Goal: Task Accomplishment & Management: Complete application form

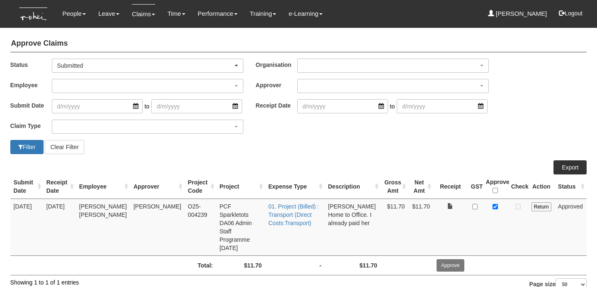
select select "50"
click at [29, 12] on img at bounding box center [34, 14] width 38 height 28
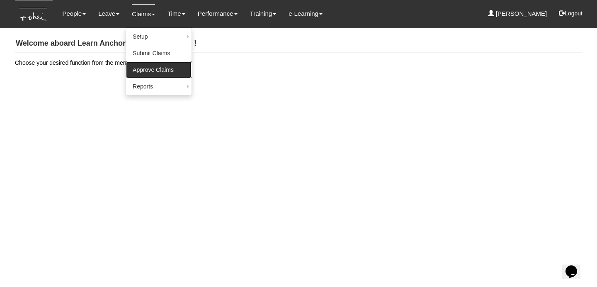
click at [148, 62] on link "Approve Claims" at bounding box center [159, 69] width 66 height 17
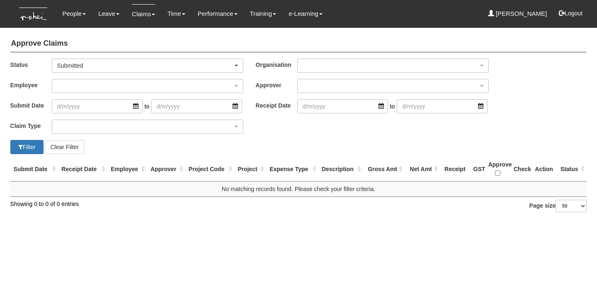
select select "50"
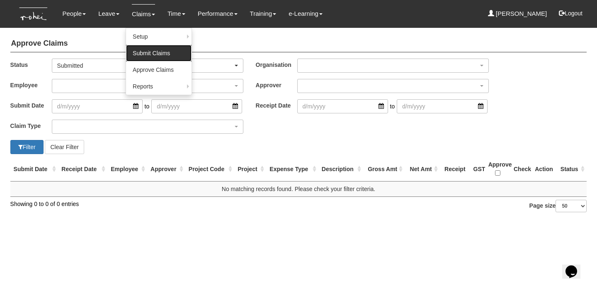
click at [146, 49] on link "Submit Claims" at bounding box center [159, 53] width 66 height 17
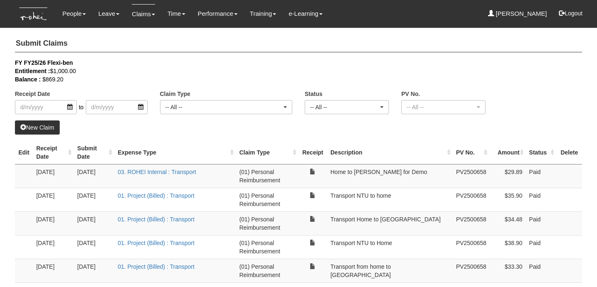
select select "50"
click at [41, 126] on link "New Claim" at bounding box center [37, 127] width 45 height 14
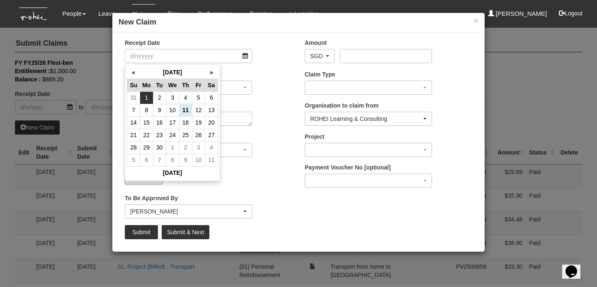
click at [147, 95] on td "1" at bounding box center [146, 97] width 13 height 12
type input "[DATE]"
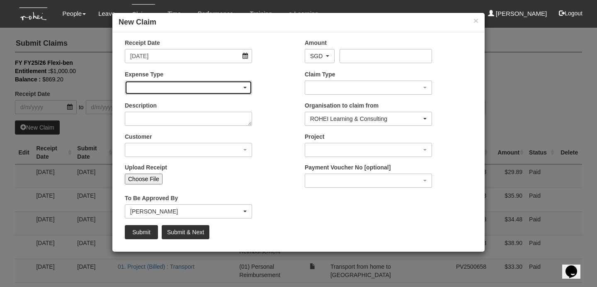
click at [159, 89] on div "button" at bounding box center [188, 87] width 127 height 13
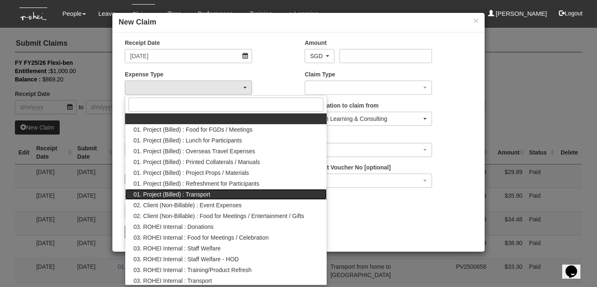
click at [199, 195] on span "01. Project (Billed) : Transport" at bounding box center [172, 194] width 77 height 8
select select "135"
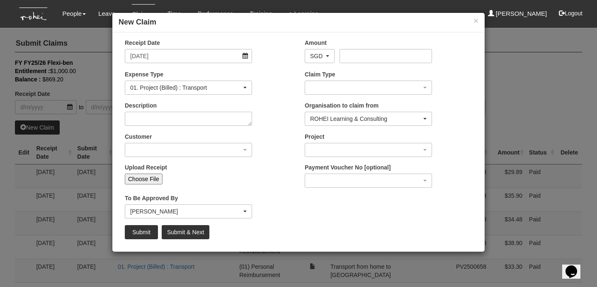
click at [184, 128] on div "Description" at bounding box center [209, 116] width 180 height 31
click at [179, 118] on textarea "Description" at bounding box center [188, 119] width 127 height 14
type textarea "Transport from Home to [GEOGRAPHIC_DATA]"
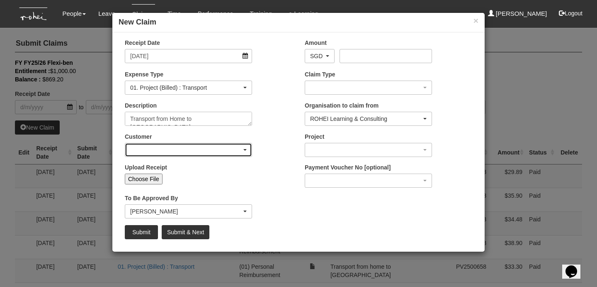
click at [191, 143] on div "button" at bounding box center [188, 149] width 127 height 13
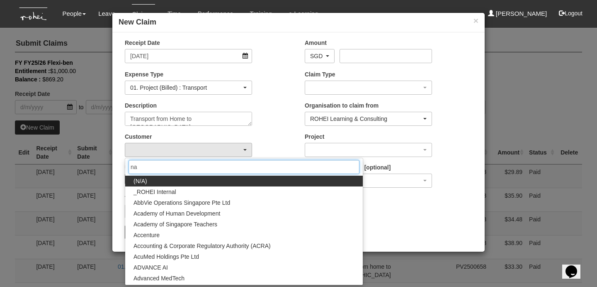
type input "nan"
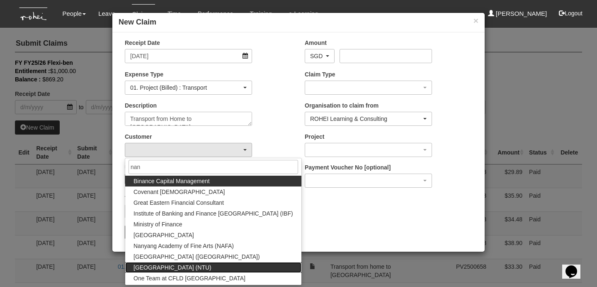
click at [203, 264] on span "[GEOGRAPHIC_DATA] (NTU)" at bounding box center [173, 267] width 78 height 8
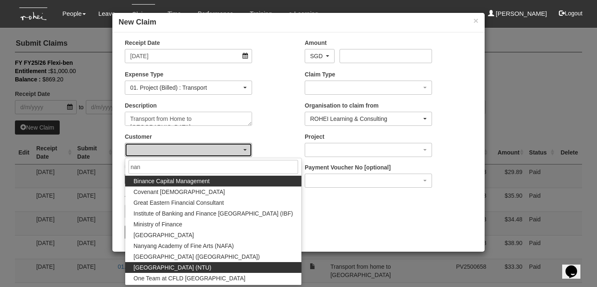
select select "59"
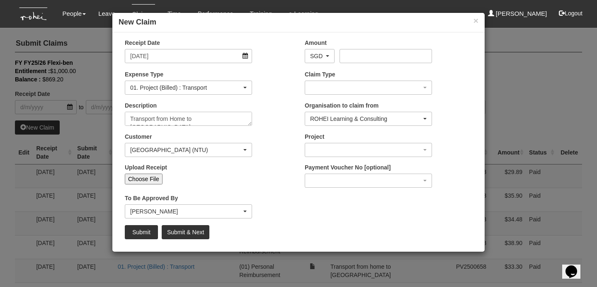
click at [154, 180] on input "Choose File" at bounding box center [144, 178] width 38 height 11
type input "C:\fakepath\[DATE] TADA from home to [GEOGRAPHIC_DATA]pdf"
type input "Choose Another File"
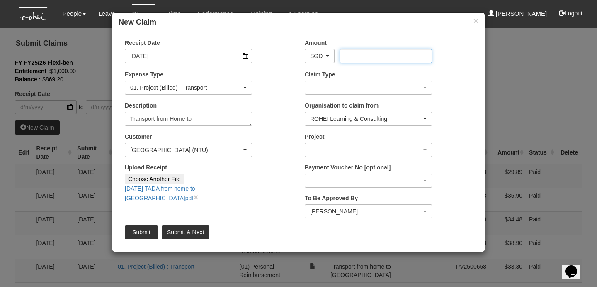
click at [355, 57] on input "Amount" at bounding box center [386, 56] width 92 height 14
type input "31.42"
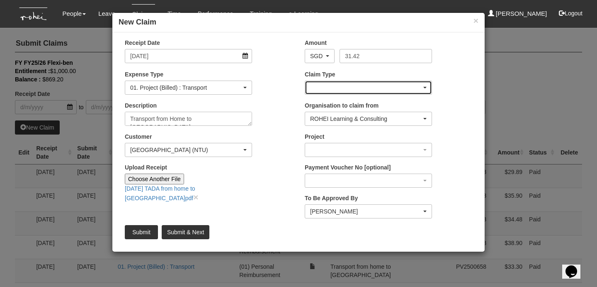
click at [379, 84] on div "button" at bounding box center [368, 87] width 127 height 13
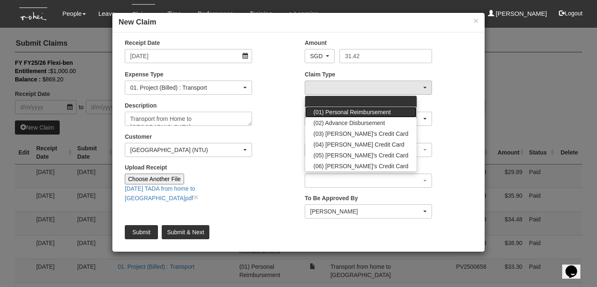
click at [373, 108] on span "(01) Personal Reimbursement" at bounding box center [353, 112] width 78 height 8
select select "14"
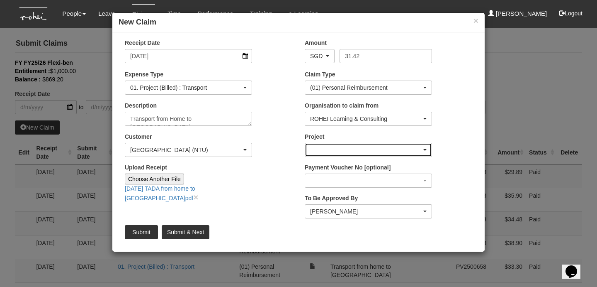
click at [385, 154] on div "button" at bounding box center [368, 149] width 127 height 13
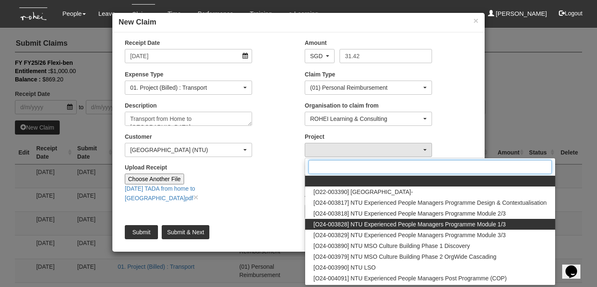
scroll to position [9, 0]
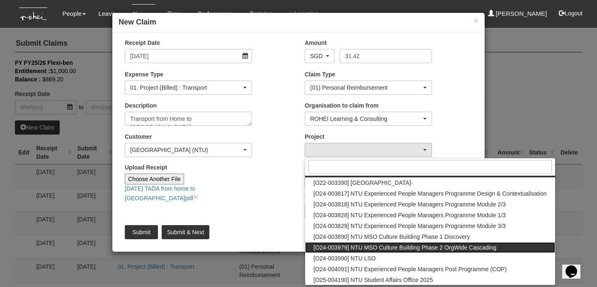
click at [410, 246] on span "[O24-003979] NTU MSO Culture Building Phase 2 OrgWide Cascading" at bounding box center [405, 247] width 183 height 8
select select "2613"
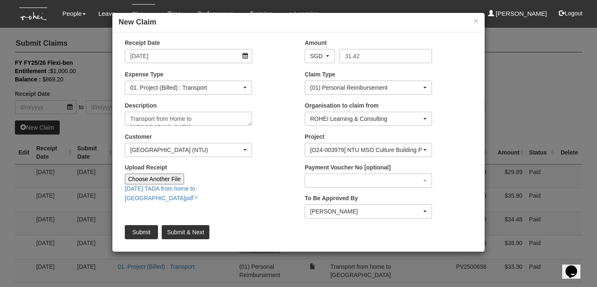
click at [237, 201] on div "Receipt Date [DATE] Amount AED AFN ALL AMD ANG AOA ARS AUD AWG AZN BAM BBD BDT …" at bounding box center [298, 142] width 373 height 207
click at [182, 185] on link "[DATE] TADA from home to [GEOGRAPHIC_DATA]pdf" at bounding box center [160, 193] width 71 height 16
click at [193, 229] on input "Submit & Next" at bounding box center [186, 232] width 48 height 14
type input "Choose File"
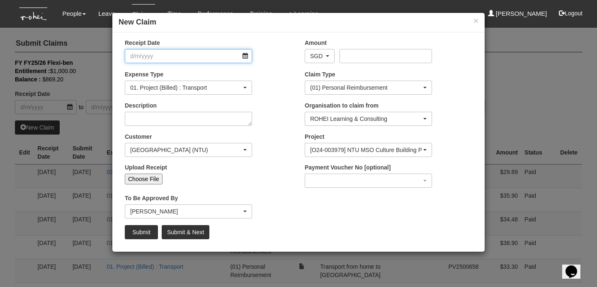
click at [195, 52] on input "Receipt Date" at bounding box center [188, 56] width 127 height 14
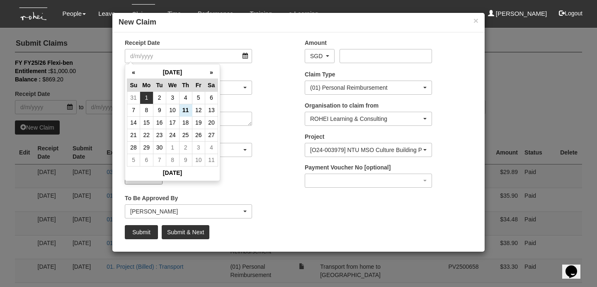
click at [151, 95] on td "1" at bounding box center [146, 97] width 13 height 12
type input "[DATE]"
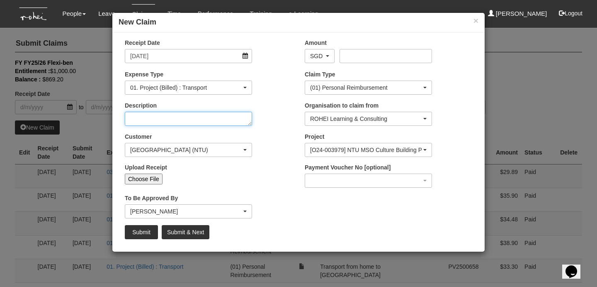
click at [171, 121] on textarea "Description" at bounding box center [188, 119] width 127 height 14
select select "50"
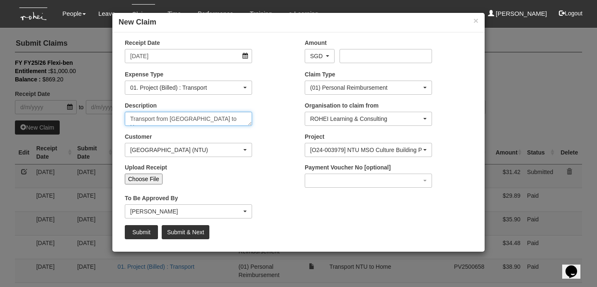
type textarea "Transport from [GEOGRAPHIC_DATA] to Home"
click at [144, 171] on div "Upload Receipt Choose File" at bounding box center [189, 173] width 140 height 21
click at [145, 175] on input "Choose File" at bounding box center [144, 178] width 38 height 11
type input "C:\fakepath\[DATE] Tada from [GEOGRAPHIC_DATA] to Home.pdf"
type input "Choose Another File"
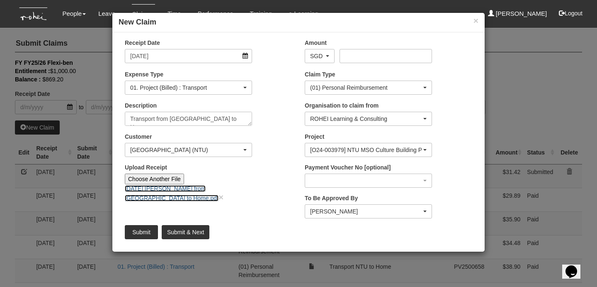
click at [190, 188] on link "[DATE] [PERSON_NAME] from [GEOGRAPHIC_DATA] to Home.pdf" at bounding box center [172, 193] width 94 height 16
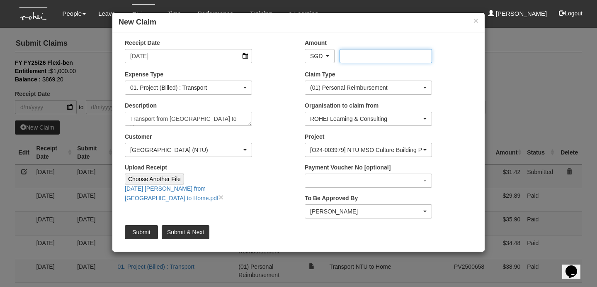
click at [364, 49] on input "Amount" at bounding box center [386, 56] width 92 height 14
type input "43.76"
click at [185, 230] on input "Submit & Next" at bounding box center [186, 232] width 48 height 14
type input "Choose File"
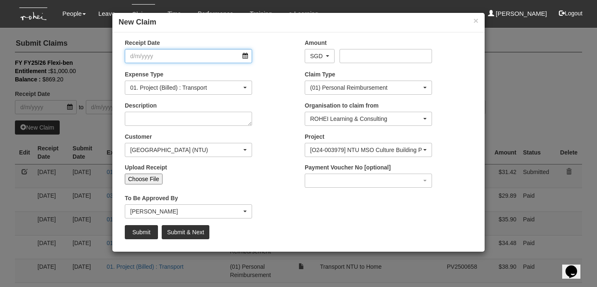
click at [172, 58] on input "Receipt Date" at bounding box center [188, 56] width 127 height 14
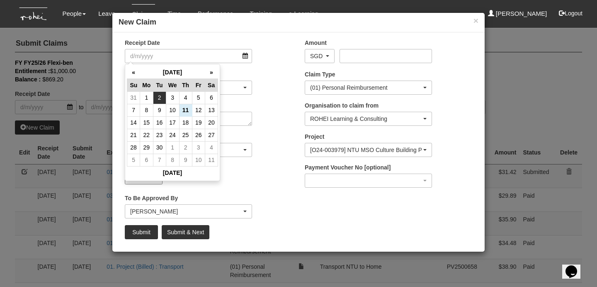
click at [161, 93] on td "2" at bounding box center [159, 97] width 13 height 12
type input "[DATE]"
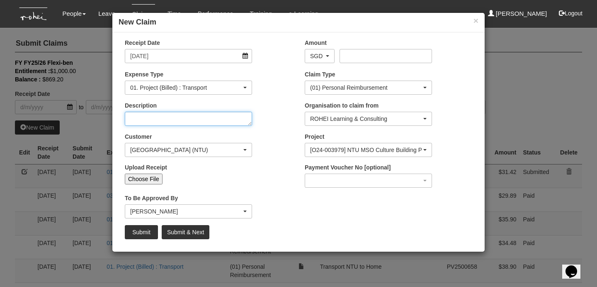
click at [173, 118] on textarea "Description" at bounding box center [188, 119] width 127 height 14
type textarea "T"
select select "50"
type textarea "Transport from home to [GEOGRAPHIC_DATA]"
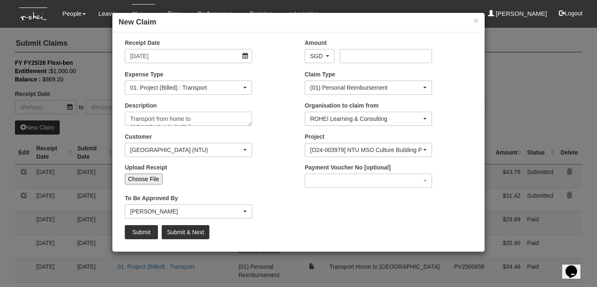
click at [139, 173] on input "Choose File" at bounding box center [144, 178] width 38 height 11
type input "C:\fakepath\[DATE] TADA from home to [GEOGRAPHIC_DATA]pdf"
type input "Choose Another File"
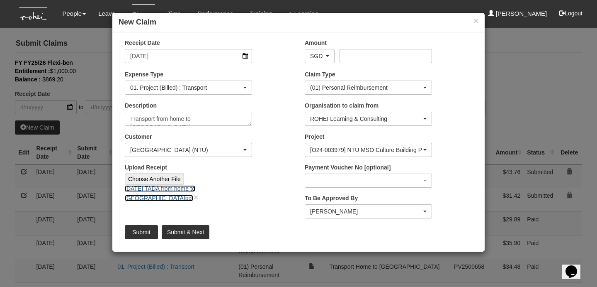
click at [195, 187] on link "[DATE] TADA from home to [GEOGRAPHIC_DATA]pdf" at bounding box center [160, 193] width 71 height 16
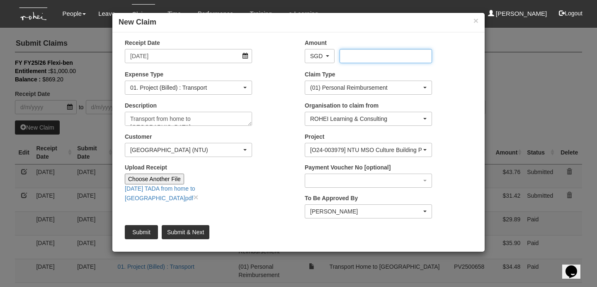
click at [343, 52] on input "Amount" at bounding box center [386, 56] width 92 height 14
type input "31.93"
click at [183, 231] on input "Submit & Next" at bounding box center [186, 232] width 48 height 14
type input "Choose File"
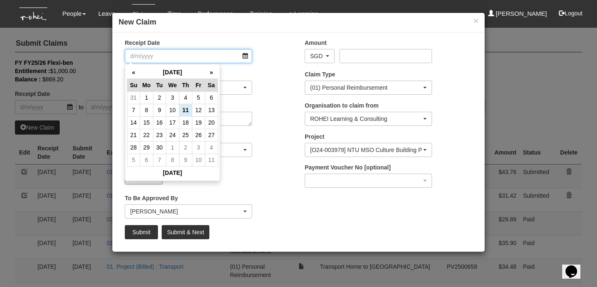
click at [171, 57] on input "Receipt Date" at bounding box center [188, 56] width 127 height 14
click at [162, 97] on td "2" at bounding box center [159, 97] width 13 height 12
type input "[DATE]"
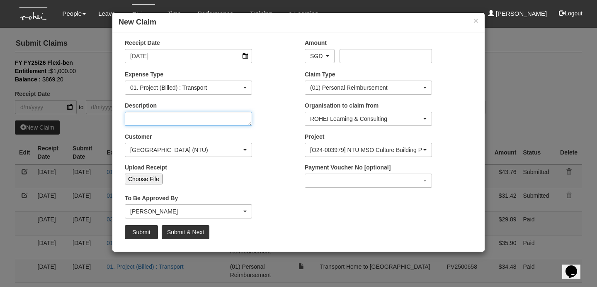
click at [175, 122] on textarea "Description" at bounding box center [188, 119] width 127 height 14
select select "50"
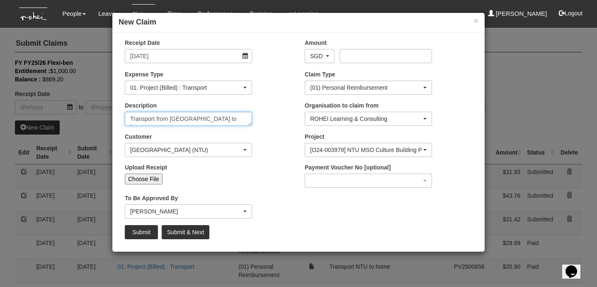
type textarea "Transport from [GEOGRAPHIC_DATA] to home"
click at [141, 177] on input "Choose File" at bounding box center [144, 178] width 38 height 11
type input "C:\fakepath\[DATE] TADA NTU to Home.pdf"
type input "Choose Another File"
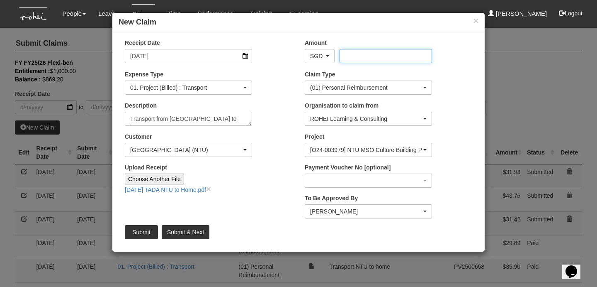
click at [351, 57] on input "Amount" at bounding box center [386, 56] width 92 height 14
type input "52.22"
click at [249, 199] on div "Upload Receipt Choose Another File [DATE] TADA NTU to Home.pdf ×" at bounding box center [209, 181] width 180 height 37
click at [142, 232] on input "Submit" at bounding box center [141, 232] width 33 height 14
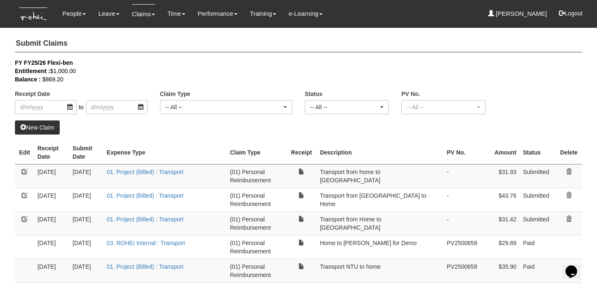
select select "50"
